Goal: Information Seeking & Learning: Learn about a topic

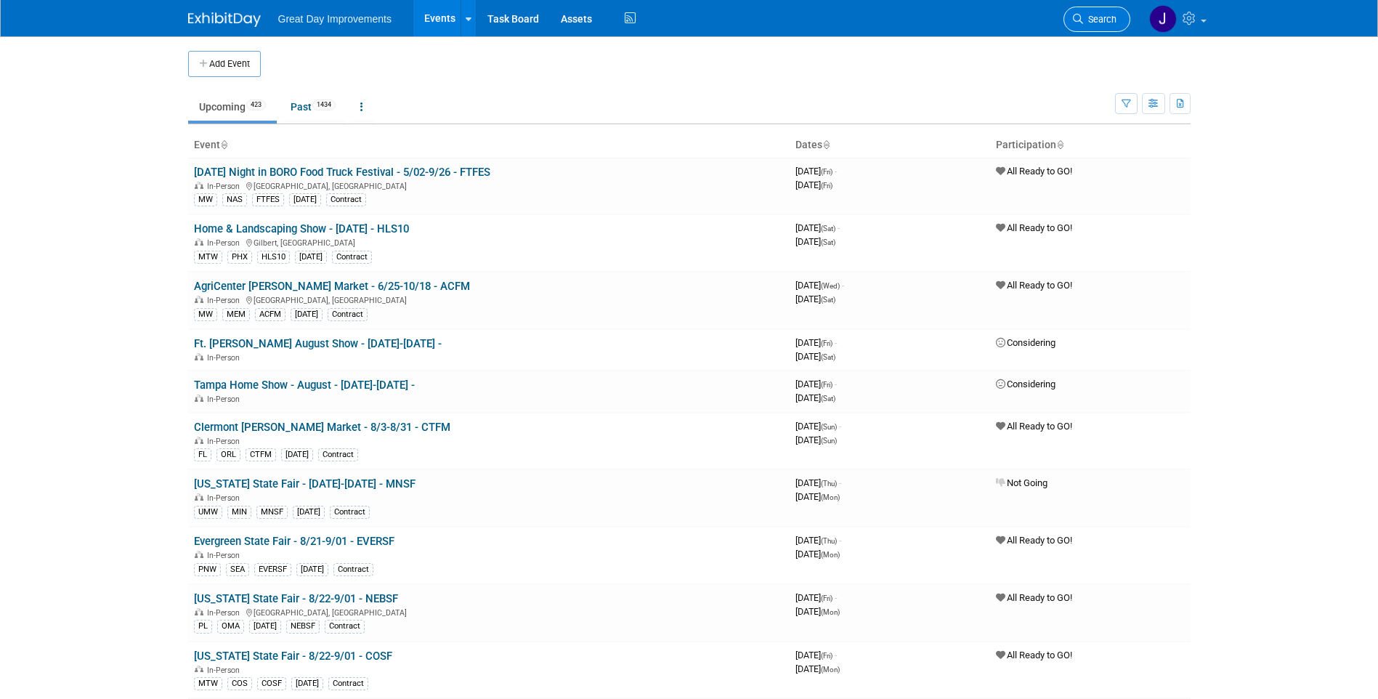
click at [1114, 25] on link "Search" at bounding box center [1096, 19] width 67 height 25
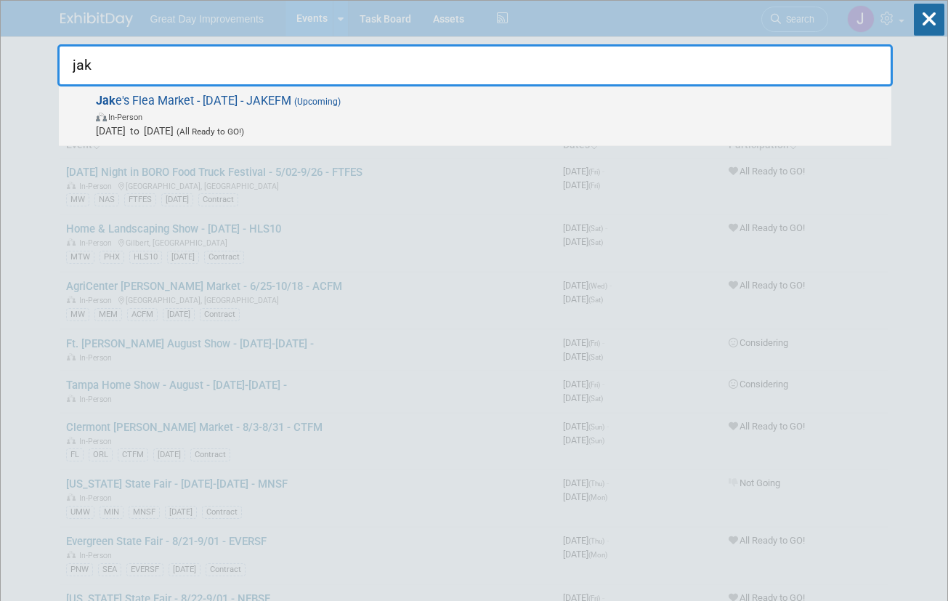
type input "jak"
click at [219, 97] on span "Jak e's Flea Market - [DATE] - JAKEFM (Upcoming) In-Person [DATE] to [DATE] (Al…" at bounding box center [488, 116] width 793 height 44
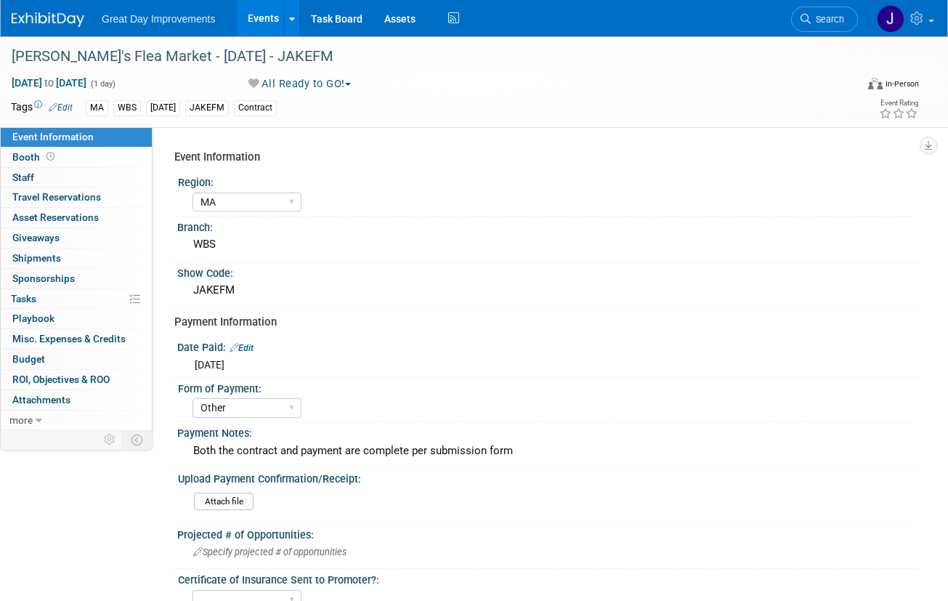
select select "MA"
select select "Other"
click at [229, 58] on div "[PERSON_NAME]'s Flea Market - [DATE] - JAKEFM" at bounding box center [424, 57] width 835 height 26
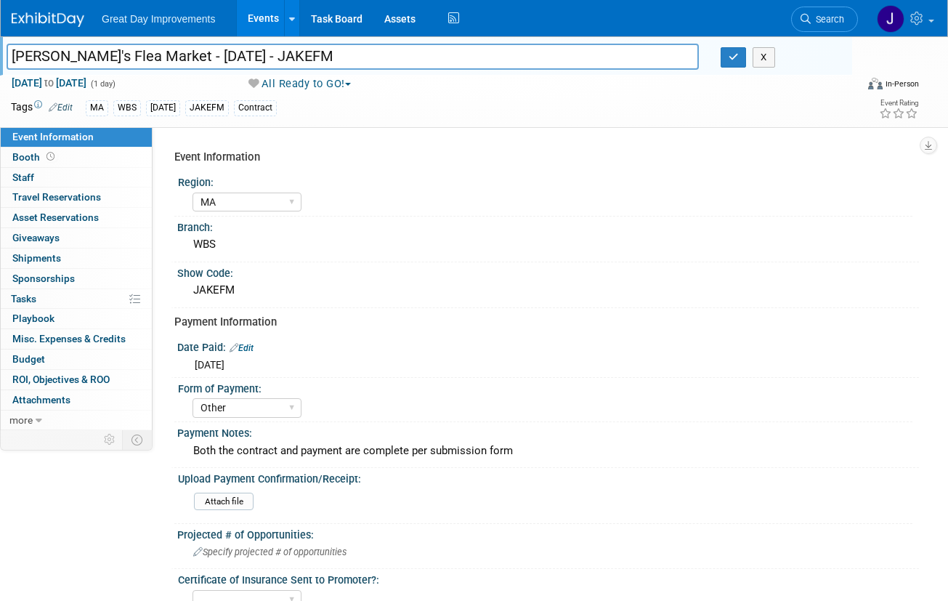
click at [229, 58] on input "[PERSON_NAME]'s Flea Market - [DATE] - JAKEFM" at bounding box center [353, 56] width 692 height 25
click at [265, 59] on input "[PERSON_NAME]'s Flea Market - [DATE] - JAKEFM" at bounding box center [353, 56] width 692 height 25
drag, startPoint x: 268, startPoint y: 55, endPoint x: 14, endPoint y: 58, distance: 254.3
click at [14, 58] on input "[PERSON_NAME]'s Flea Market - [DATE] - JAKEFM" at bounding box center [353, 56] width 692 height 25
click at [18, 53] on input "[PERSON_NAME]'s Flea Market - [DATE] - JAKEFM" at bounding box center [353, 56] width 692 height 25
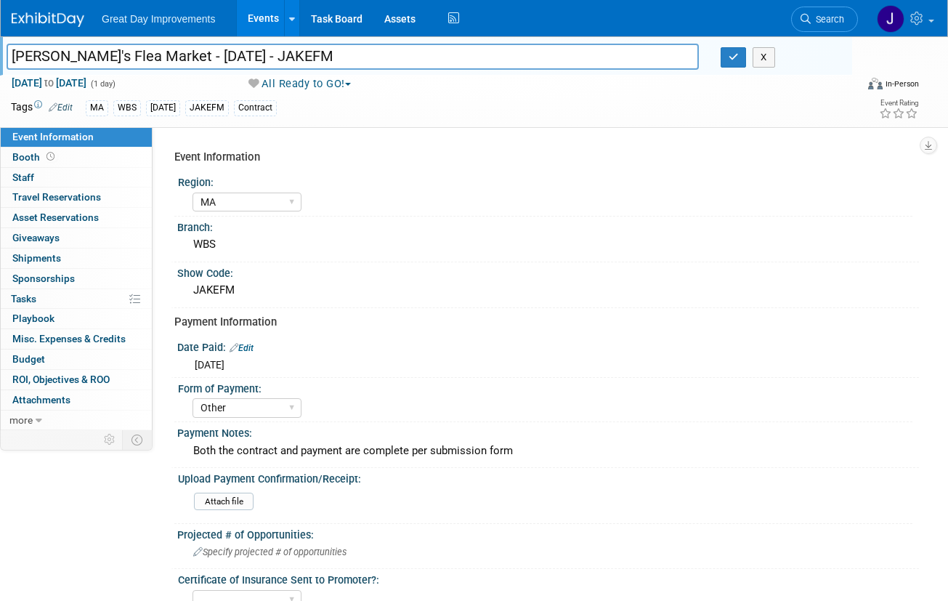
click at [23, 54] on input "[PERSON_NAME]'s Flea Market - [DATE] - JAKEFM" at bounding box center [353, 56] width 692 height 25
drag, startPoint x: 23, startPoint y: 54, endPoint x: 248, endPoint y: 54, distance: 225.9
click at [248, 54] on input "[PERSON_NAME]'s Flea Market - [DATE] - JAKEFM" at bounding box center [353, 56] width 692 height 25
click at [831, 31] on link "Search" at bounding box center [824, 19] width 67 height 25
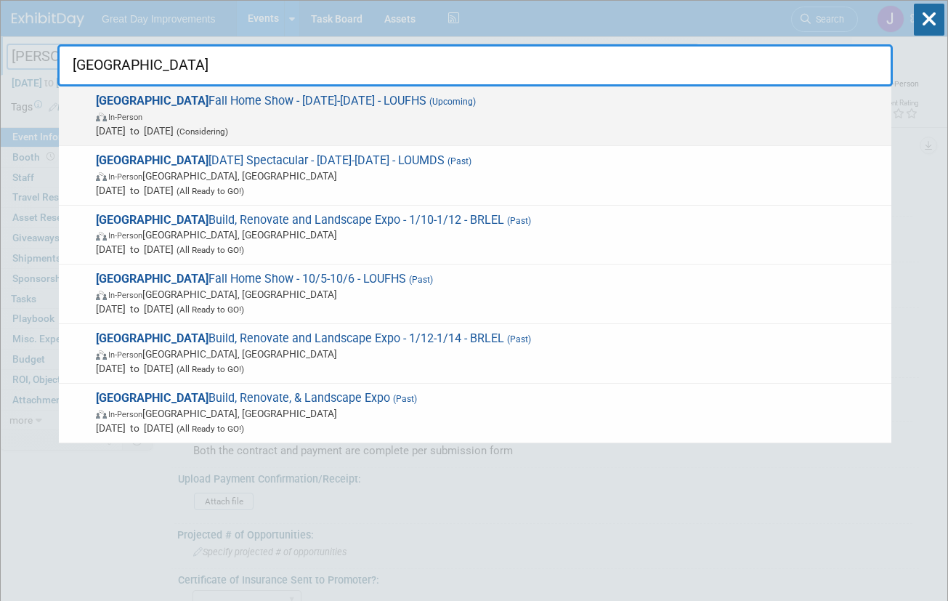
type input "louisville"
click at [316, 129] on span "Oct 1, 2025 to Oct 31, 2025 (Considering)" at bounding box center [490, 130] width 788 height 15
